Goal: Use online tool/utility: Use online tool/utility

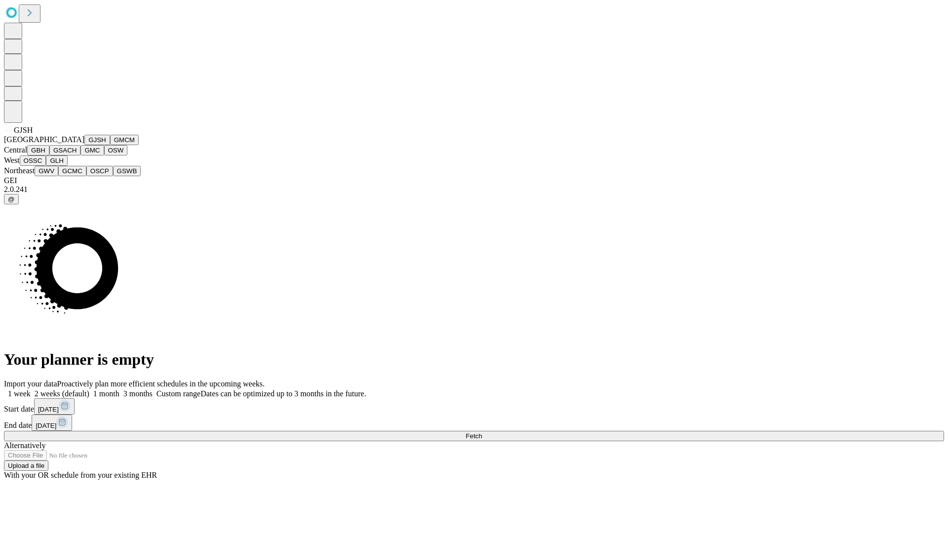
click at [84, 145] on button "GJSH" at bounding box center [97, 140] width 26 height 10
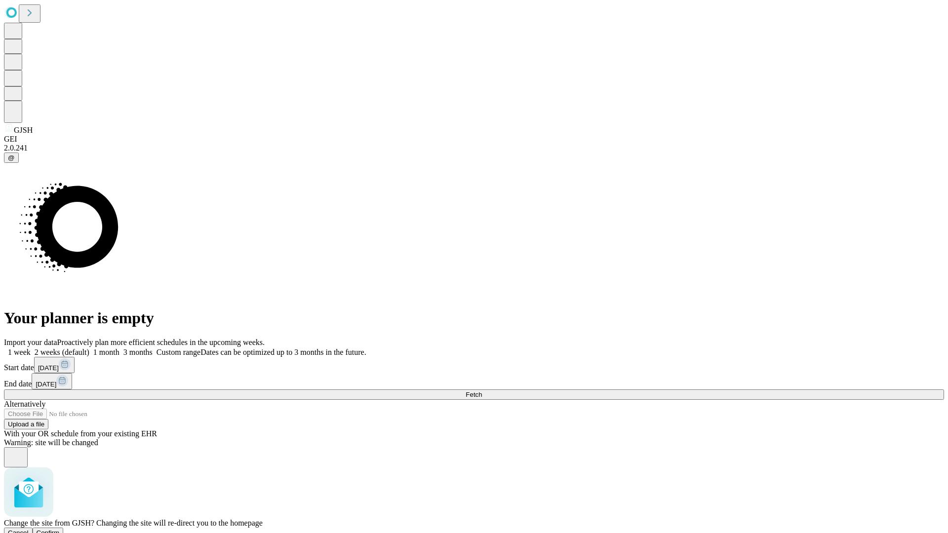
click at [60, 529] on span "Confirm" at bounding box center [48, 532] width 23 height 7
click at [89, 348] on label "2 weeks (default)" at bounding box center [60, 352] width 59 height 8
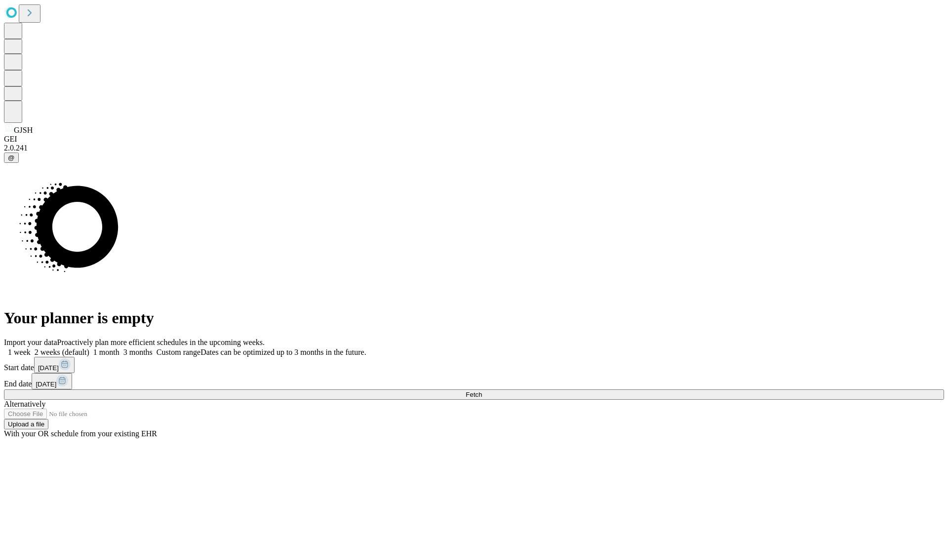
click at [482, 391] on span "Fetch" at bounding box center [474, 394] width 16 height 7
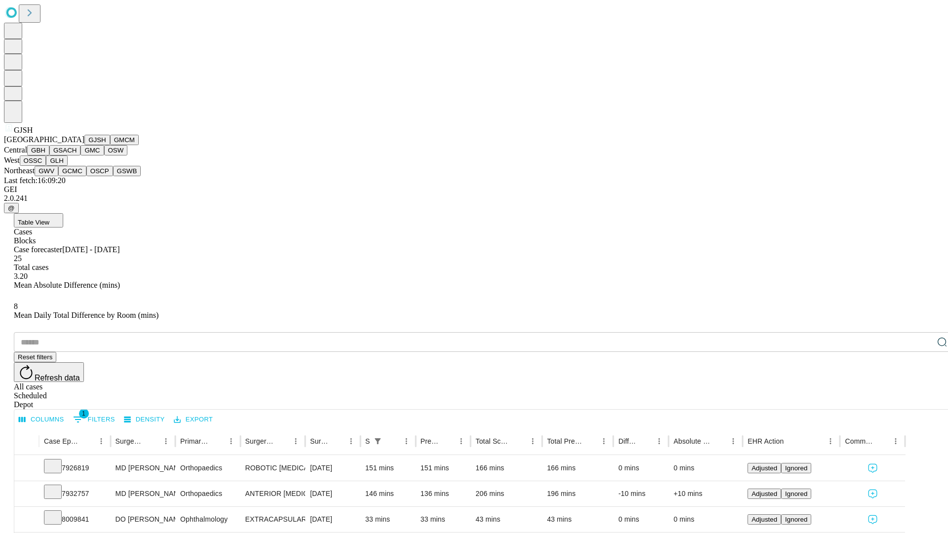
click at [110, 145] on button "GMCM" at bounding box center [124, 140] width 29 height 10
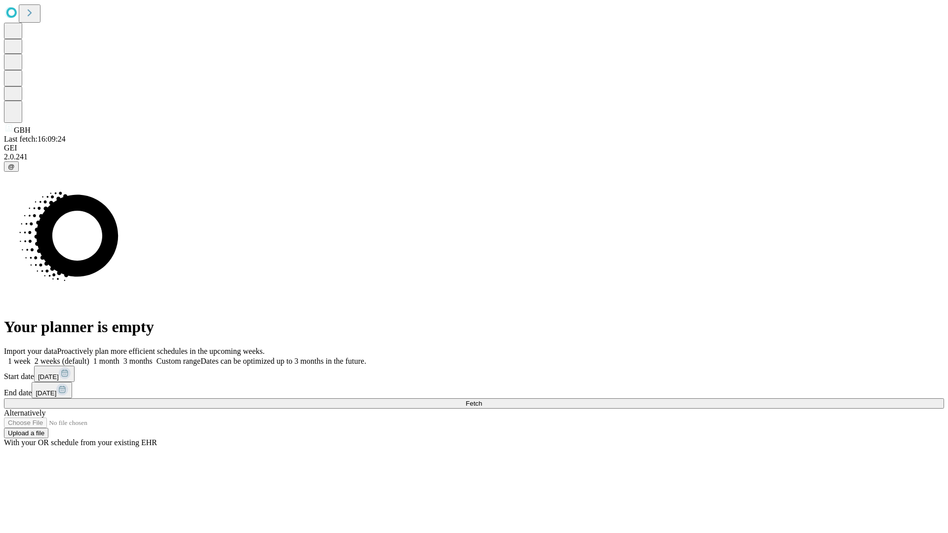
click at [89, 357] on label "2 weeks (default)" at bounding box center [60, 361] width 59 height 8
click at [482, 400] on span "Fetch" at bounding box center [474, 403] width 16 height 7
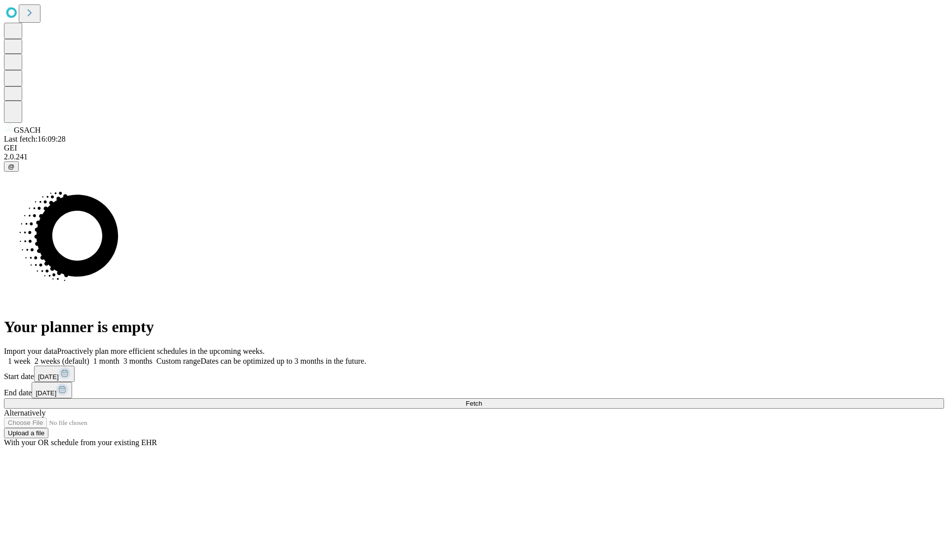
click at [482, 400] on span "Fetch" at bounding box center [474, 403] width 16 height 7
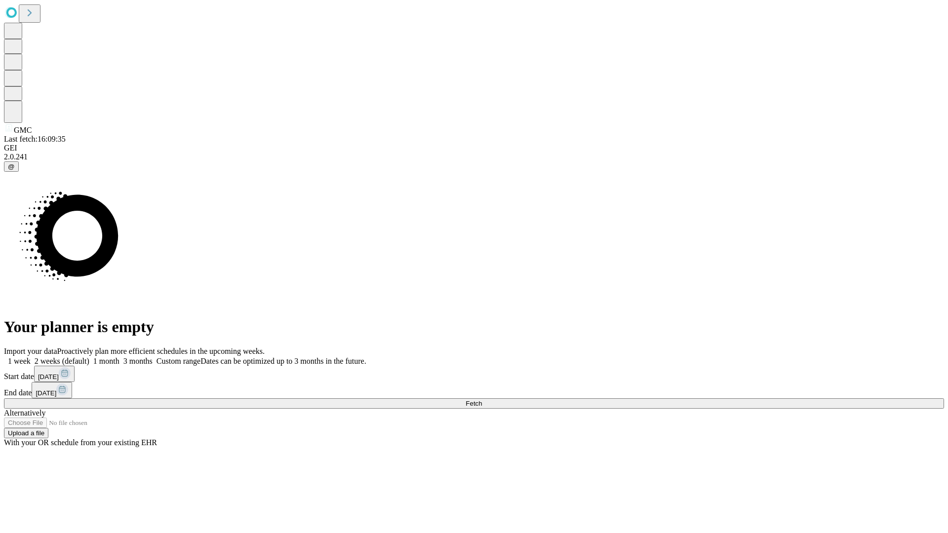
click at [89, 357] on label "2 weeks (default)" at bounding box center [60, 361] width 59 height 8
click at [482, 400] on span "Fetch" at bounding box center [474, 403] width 16 height 7
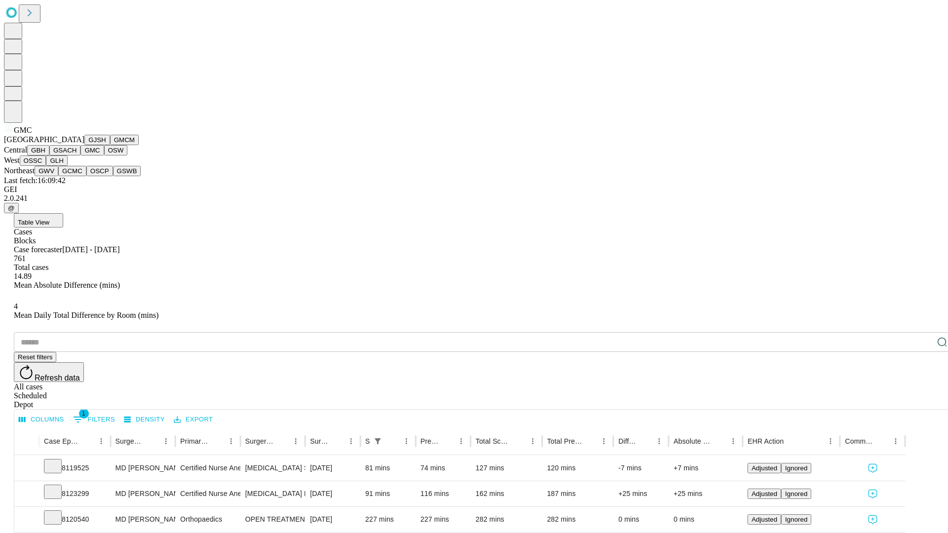
click at [104, 156] on button "OSW" at bounding box center [116, 150] width 24 height 10
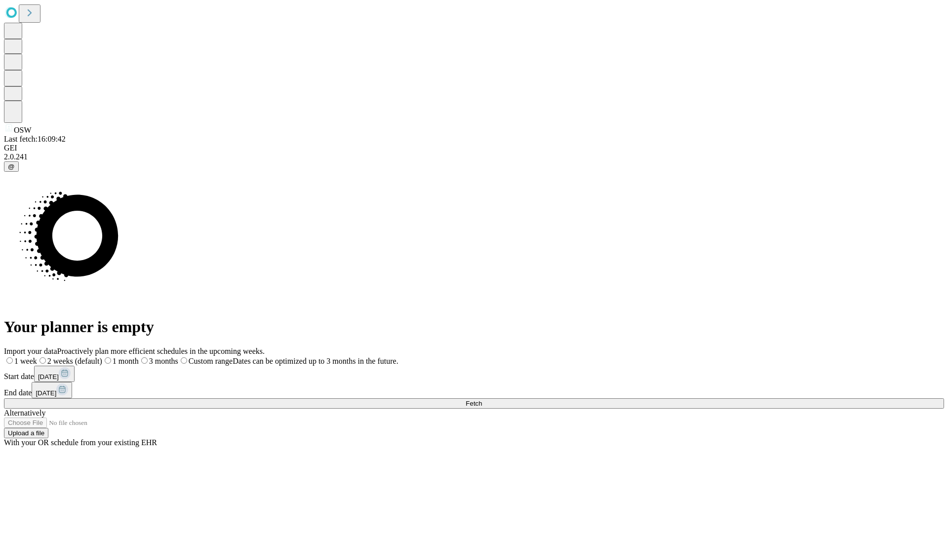
click at [102, 357] on label "2 weeks (default)" at bounding box center [69, 361] width 65 height 8
click at [482, 400] on span "Fetch" at bounding box center [474, 403] width 16 height 7
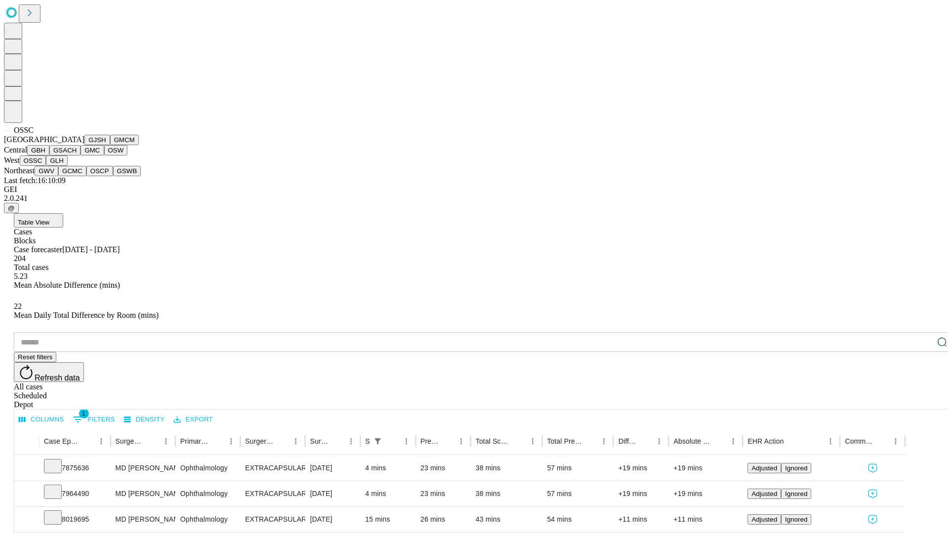
click at [67, 166] on button "GLH" at bounding box center [56, 161] width 21 height 10
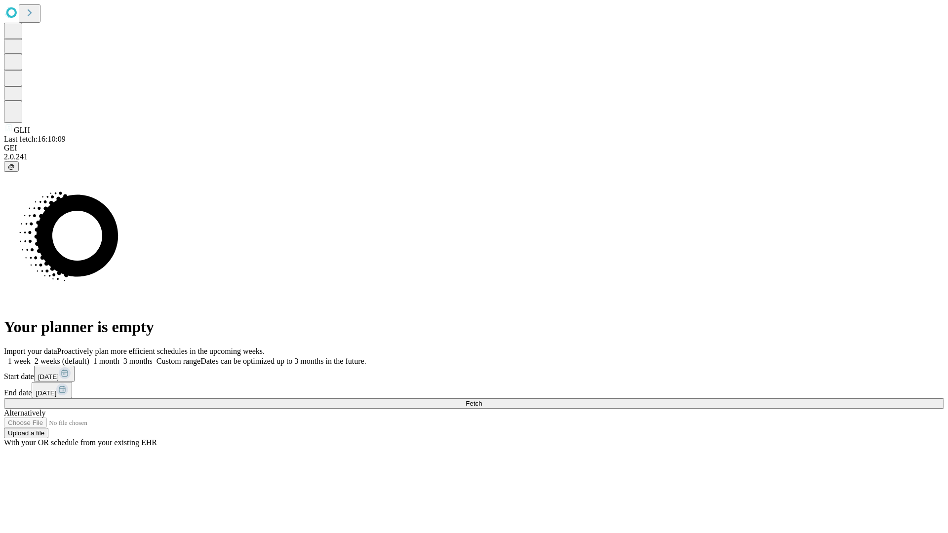
click at [89, 357] on label "2 weeks (default)" at bounding box center [60, 361] width 59 height 8
click at [482, 400] on span "Fetch" at bounding box center [474, 403] width 16 height 7
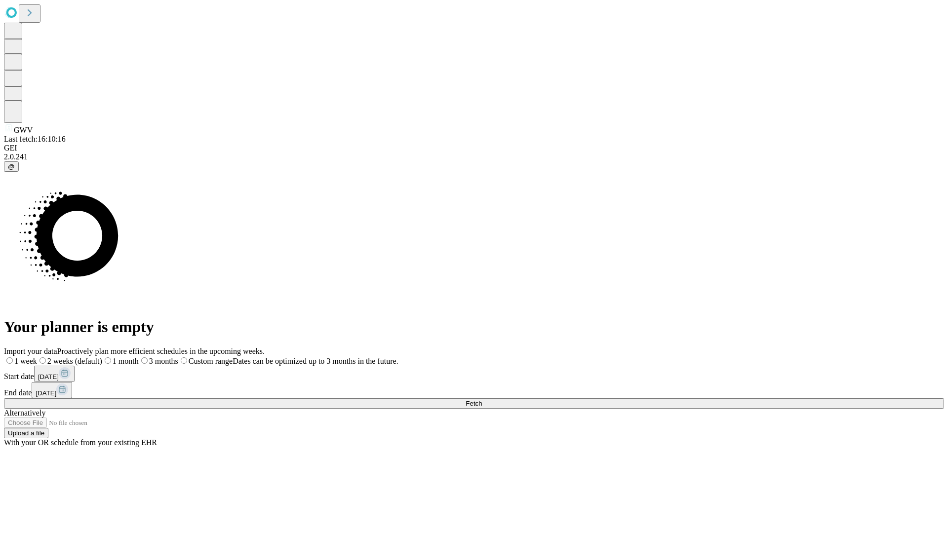
click at [102, 357] on label "2 weeks (default)" at bounding box center [69, 361] width 65 height 8
click at [482, 400] on span "Fetch" at bounding box center [474, 403] width 16 height 7
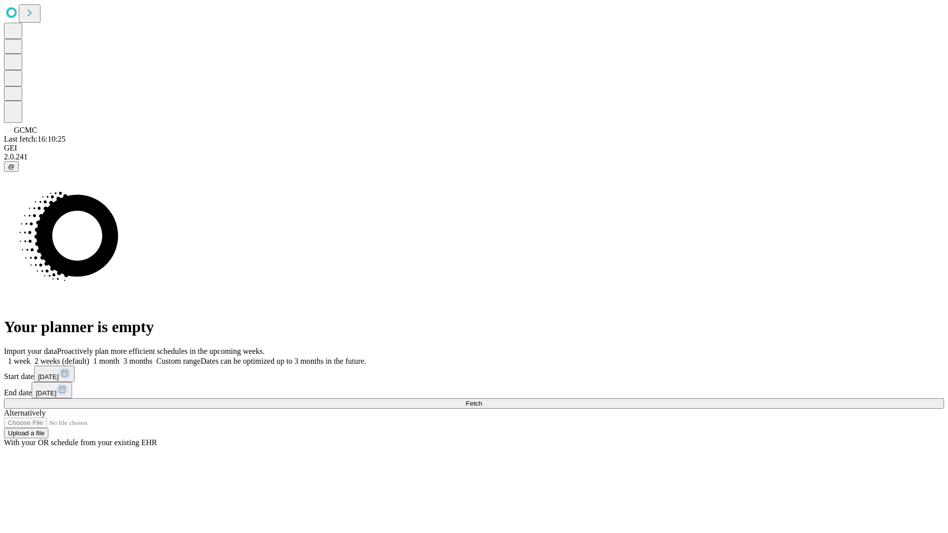
click at [89, 357] on label "2 weeks (default)" at bounding box center [60, 361] width 59 height 8
click at [482, 400] on span "Fetch" at bounding box center [474, 403] width 16 height 7
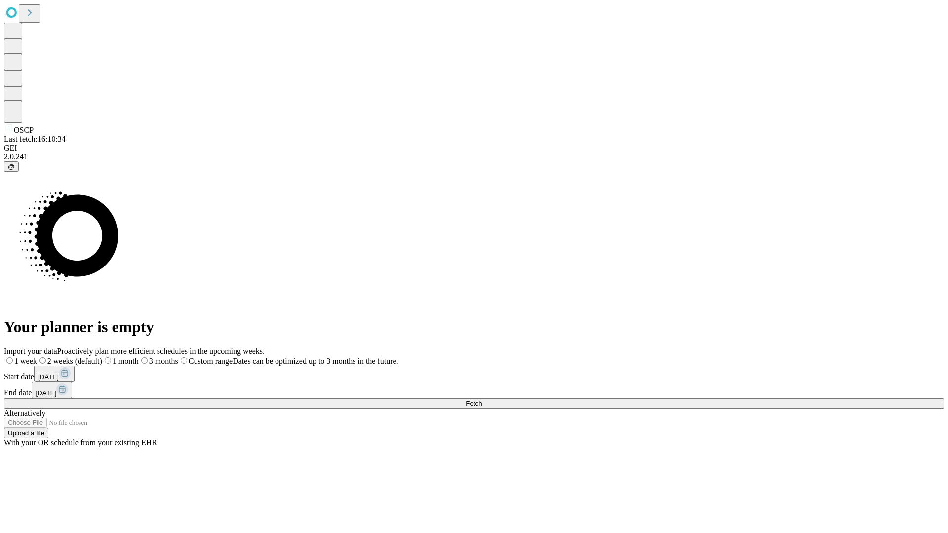
click at [102, 357] on label "2 weeks (default)" at bounding box center [69, 361] width 65 height 8
click at [482, 400] on span "Fetch" at bounding box center [474, 403] width 16 height 7
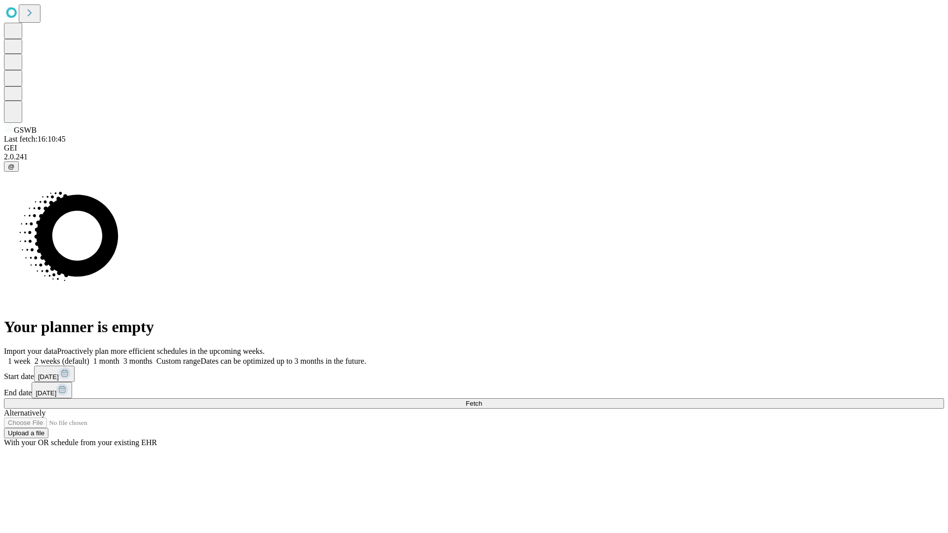
click at [482, 400] on span "Fetch" at bounding box center [474, 403] width 16 height 7
